Goal: Information Seeking & Learning: Check status

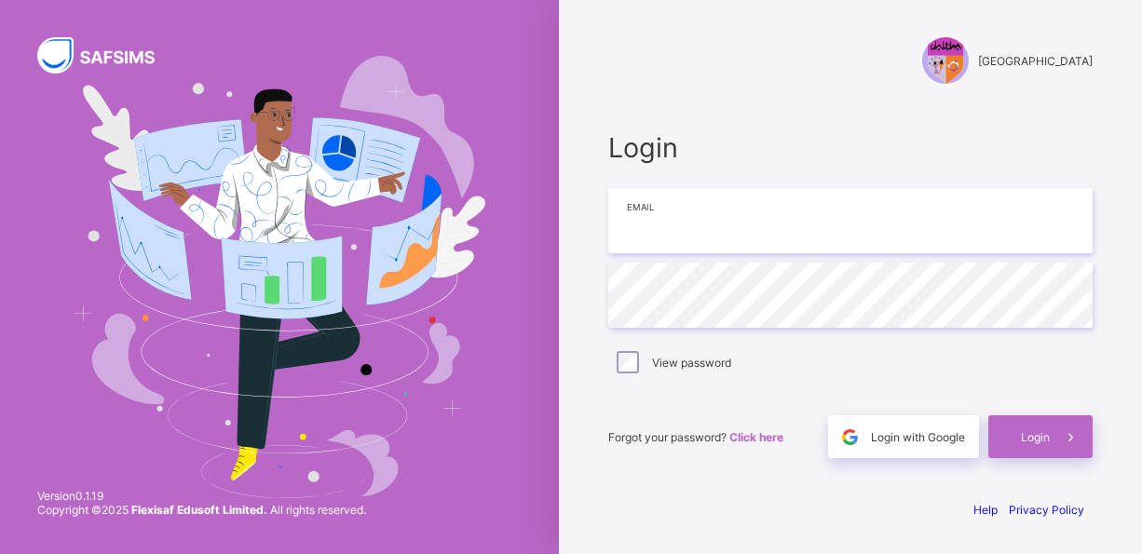
click at [732, 246] on input "email" at bounding box center [850, 220] width 484 height 65
type input "**********"
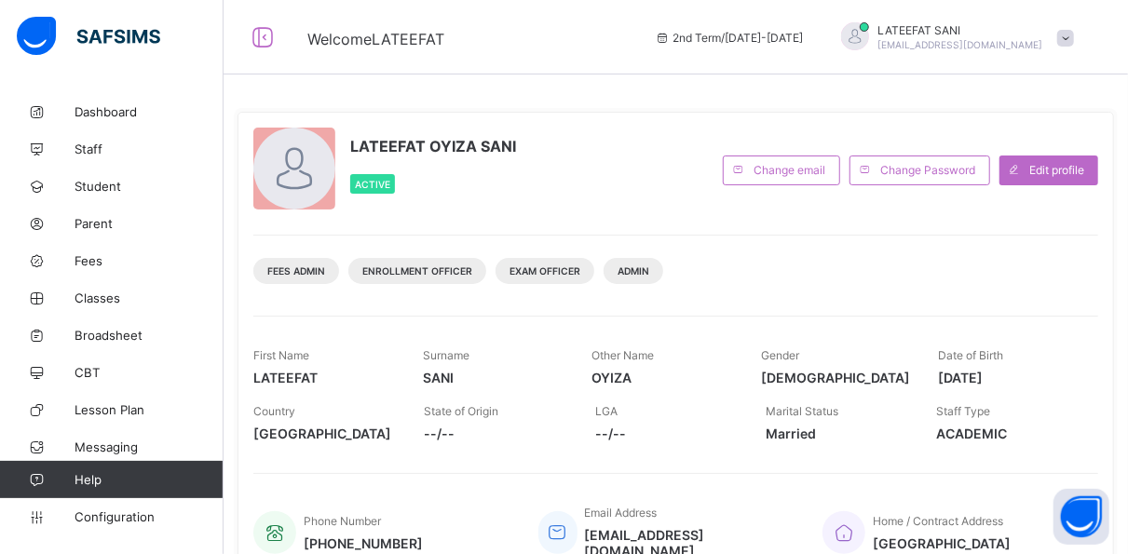
scroll to position [402, 0]
